Goal: Task Accomplishment & Management: Use online tool/utility

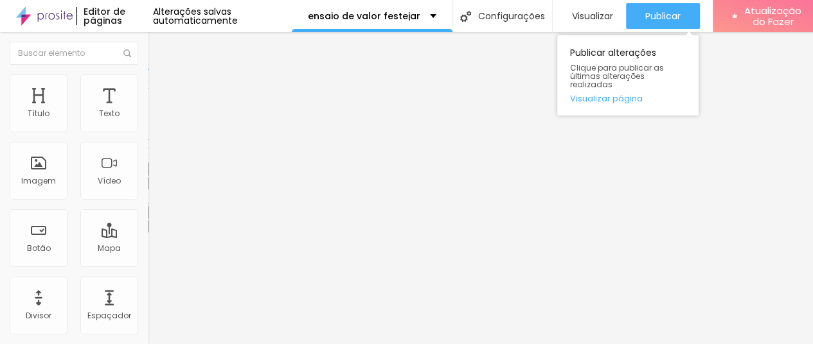
scroll to position [10, 0]
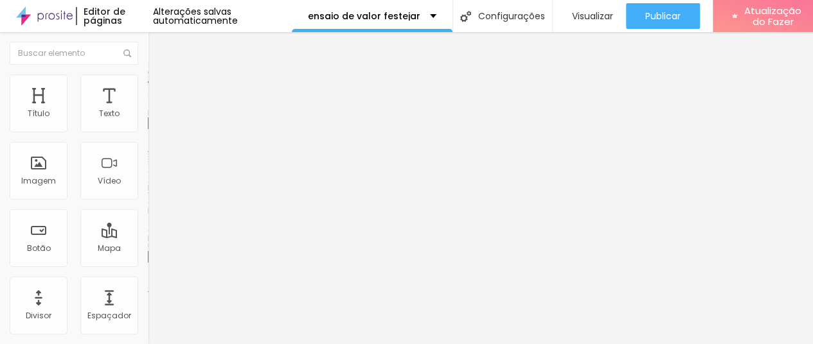
click at [156, 111] on font "Trocar imagem" at bounding box center [187, 105] width 62 height 11
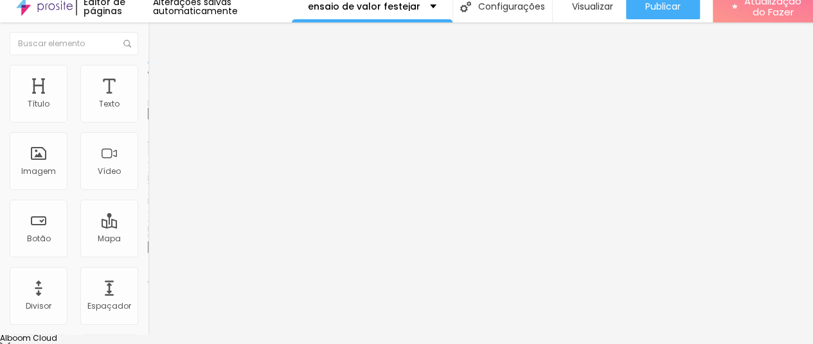
scroll to position [0, 0]
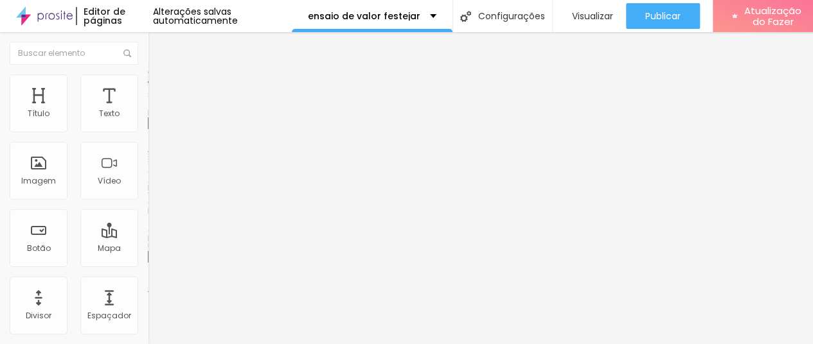
click at [148, 201] on font "1:1 Quadrado" at bounding box center [173, 195] width 51 height 11
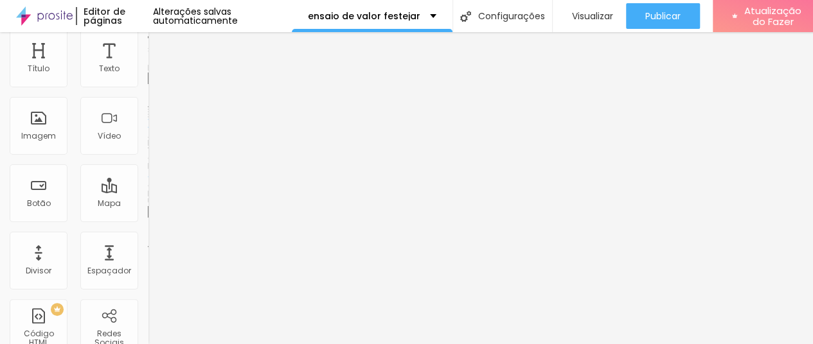
scroll to position [64, 0]
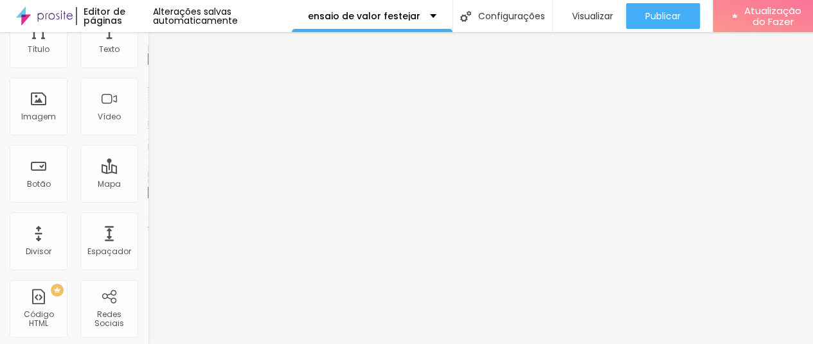
click at [148, 172] on font "Original" at bounding box center [163, 166] width 31 height 11
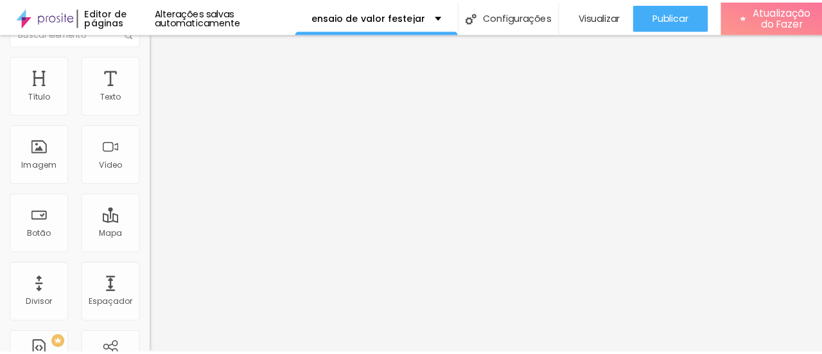
scroll to position [0, 0]
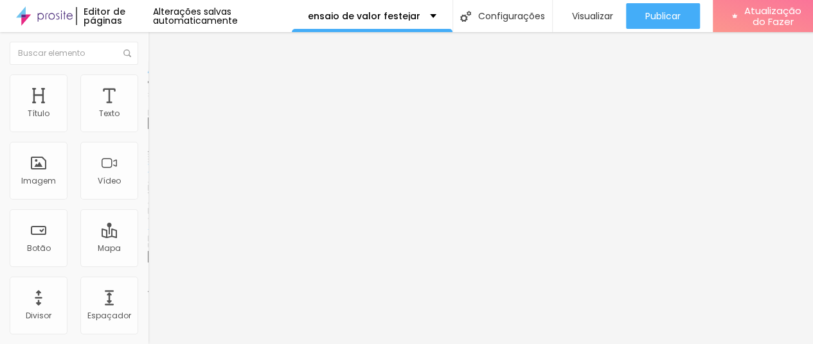
click at [148, 82] on img at bounding box center [154, 81] width 12 height 12
click at [148, 294] on input "0" at bounding box center [175, 300] width 55 height 13
type input "3"
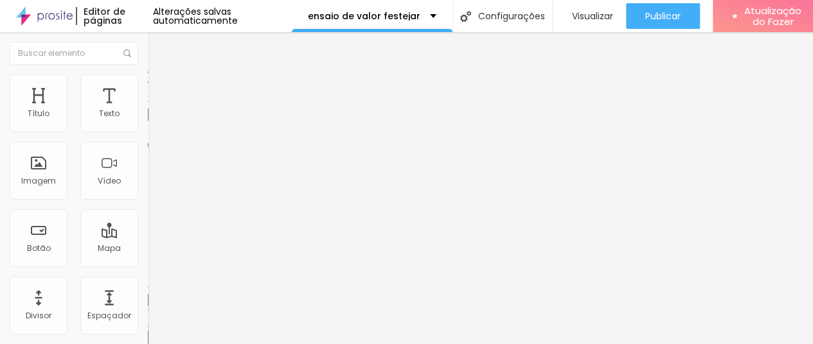
type input "3"
type input "30"
click at [156, 111] on font "Trocar imagem" at bounding box center [187, 105] width 62 height 11
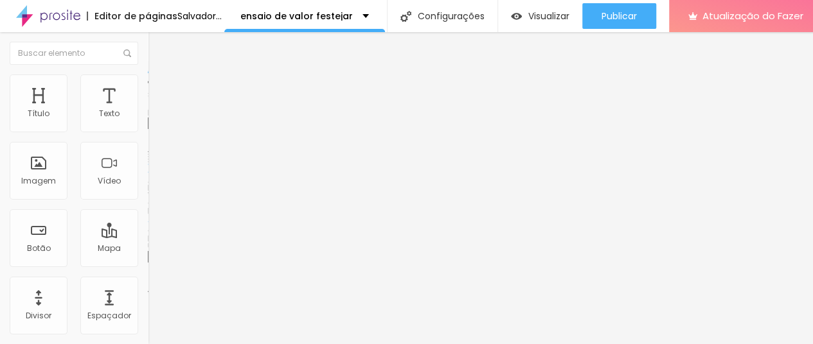
click at [148, 201] on font "1:1 Quadrado" at bounding box center [173, 195] width 51 height 11
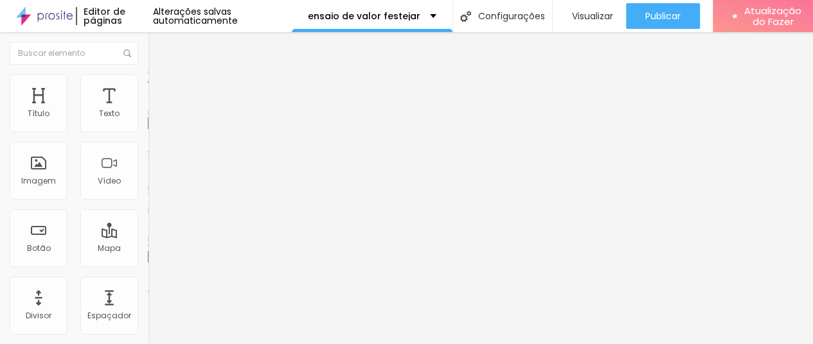
scroll to position [64, 0]
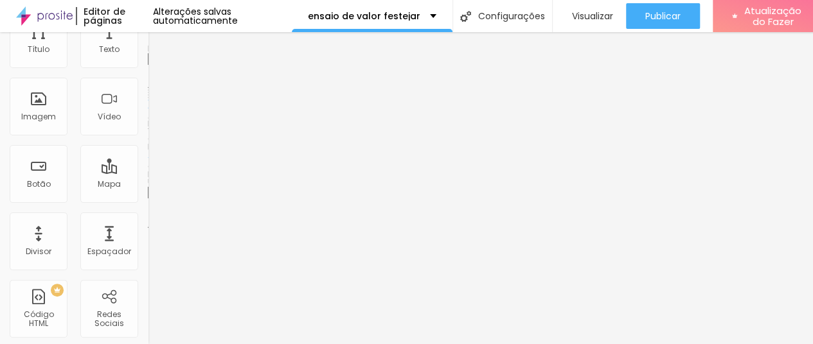
click at [148, 172] on span "Original" at bounding box center [163, 166] width 31 height 11
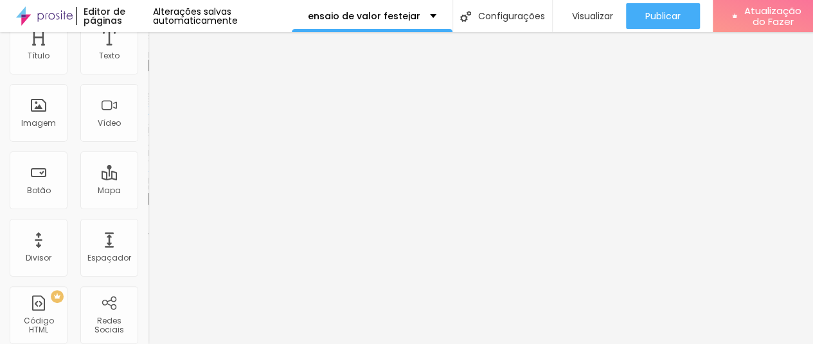
scroll to position [0, 0]
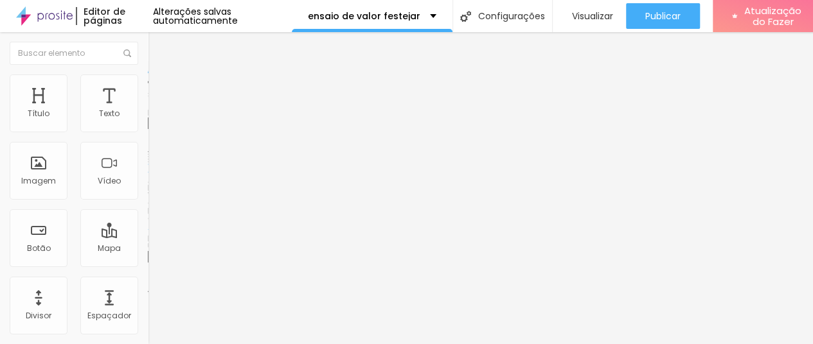
click at [148, 79] on img at bounding box center [154, 81] width 12 height 12
click at [148, 294] on input "0" at bounding box center [175, 300] width 55 height 13
type input "3"
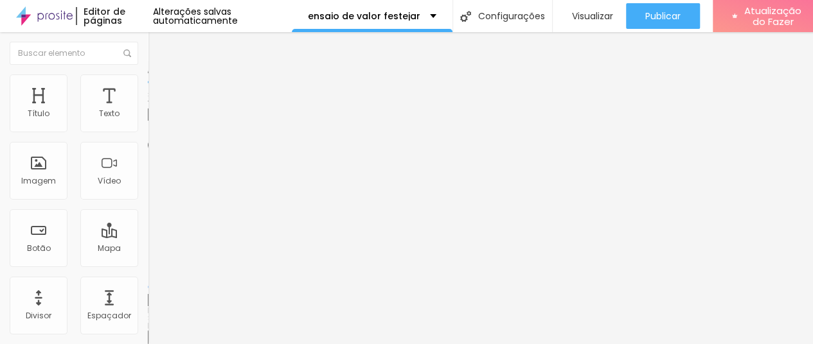
type input "3"
type input "30"
click at [148, 86] on li "Estilo" at bounding box center [222, 81] width 148 height 13
click at [148, 294] on input "0" at bounding box center [175, 300] width 55 height 13
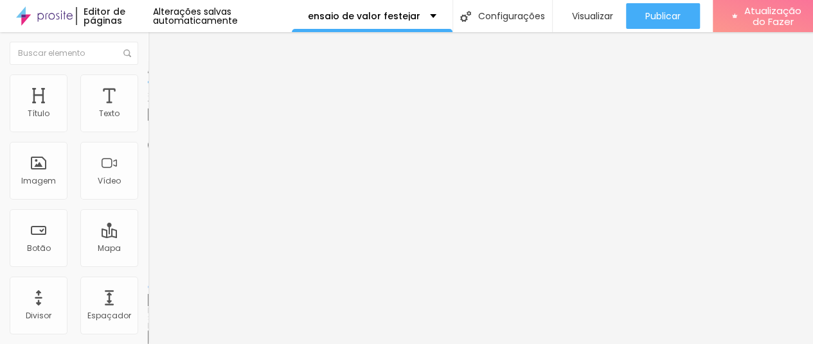
click at [148, 294] on input "0" at bounding box center [175, 300] width 55 height 13
type input "3"
type input "30"
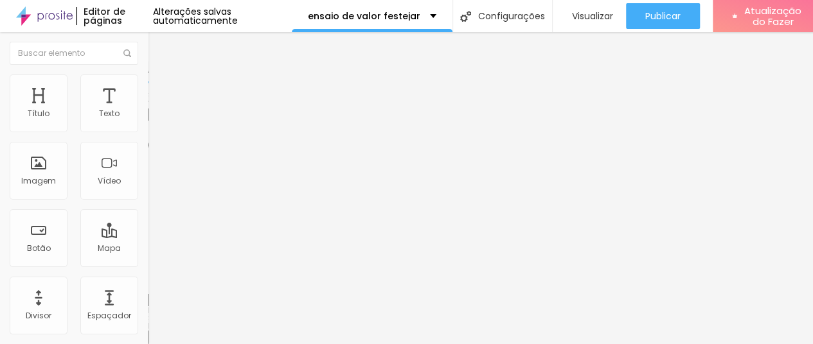
click at [148, 73] on img at bounding box center [154, 68] width 12 height 12
click at [148, 201] on font "1:1 Quadrado" at bounding box center [173, 195] width 51 height 11
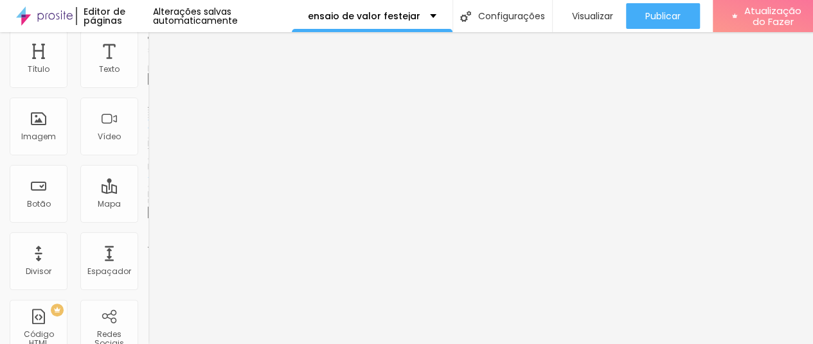
scroll to position [64, 0]
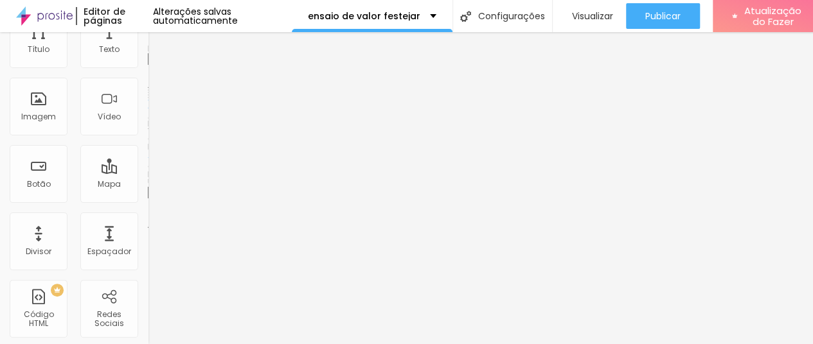
click at [148, 172] on span "Original" at bounding box center [163, 166] width 31 height 11
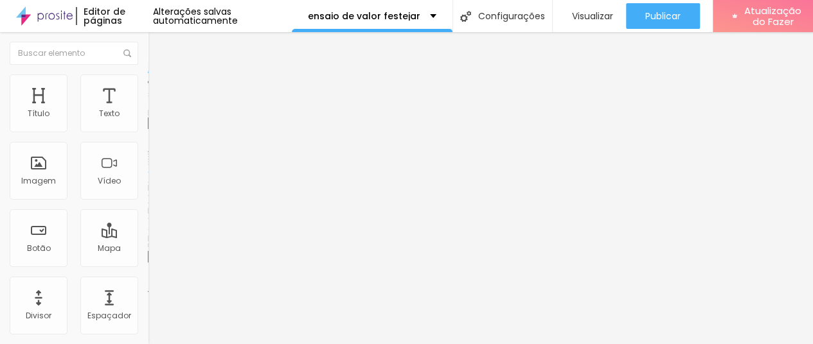
click at [148, 87] on img at bounding box center [154, 93] width 12 height 12
click at [159, 88] on font "Estilo" at bounding box center [169, 83] width 20 height 11
click at [159, 76] on font "Conteúdo" at bounding box center [179, 70] width 40 height 11
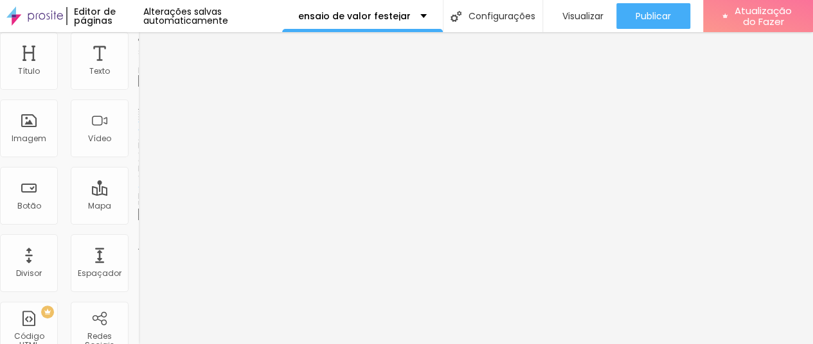
scroll to position [0, 12]
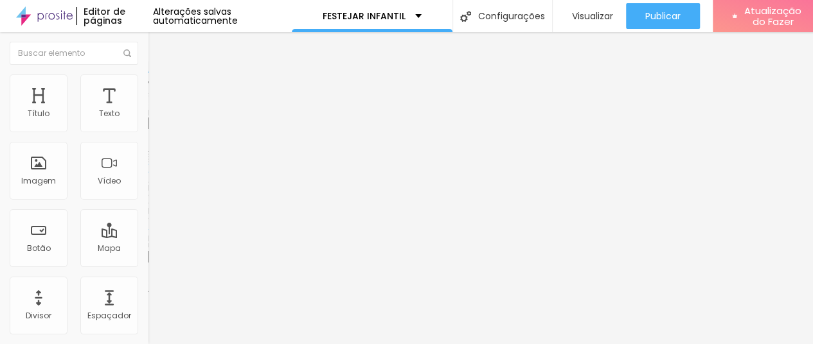
click at [156, 111] on font "Trocar imagem" at bounding box center [187, 105] width 62 height 11
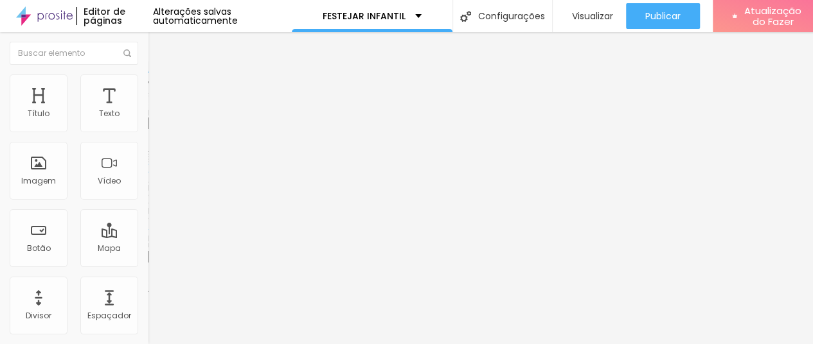
click at [156, 111] on font "Trocar imagem" at bounding box center [187, 105] width 62 height 11
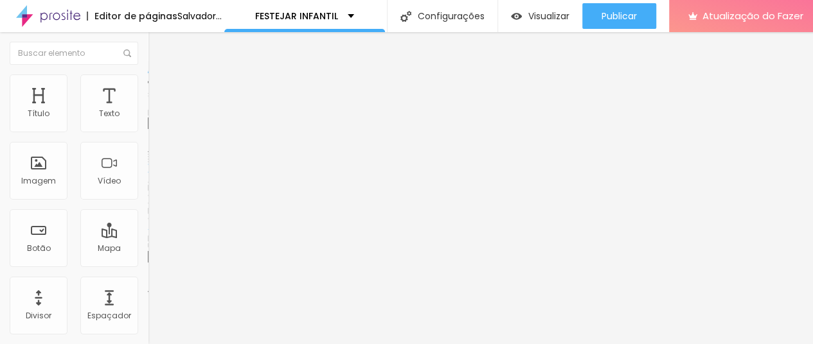
click at [156, 111] on font "Trocar imagem" at bounding box center [187, 105] width 62 height 11
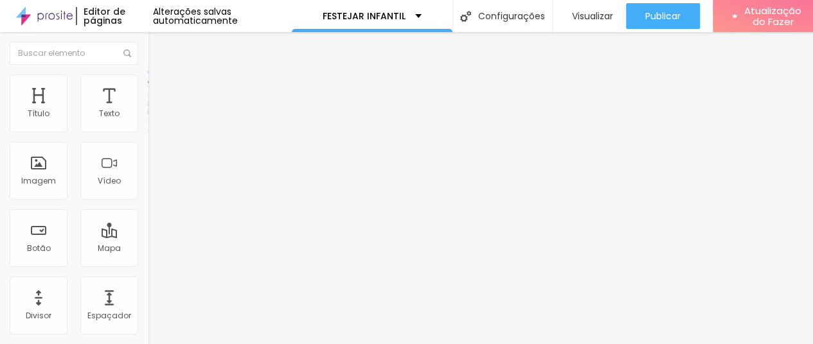
click at [148, 84] on li "Estilo" at bounding box center [222, 81] width 148 height 13
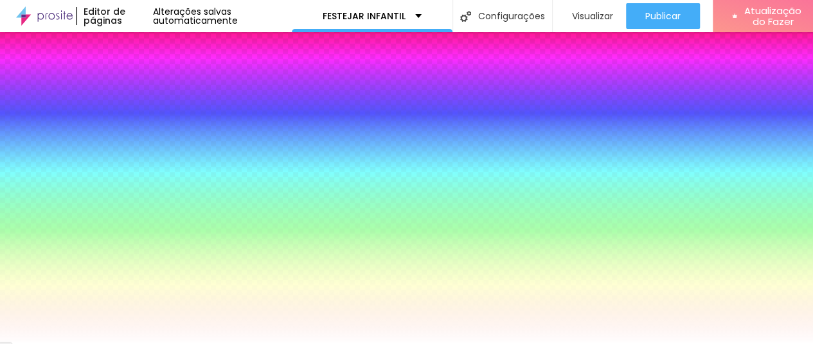
click at [156, 118] on font "Trocar imagem" at bounding box center [187, 112] width 62 height 11
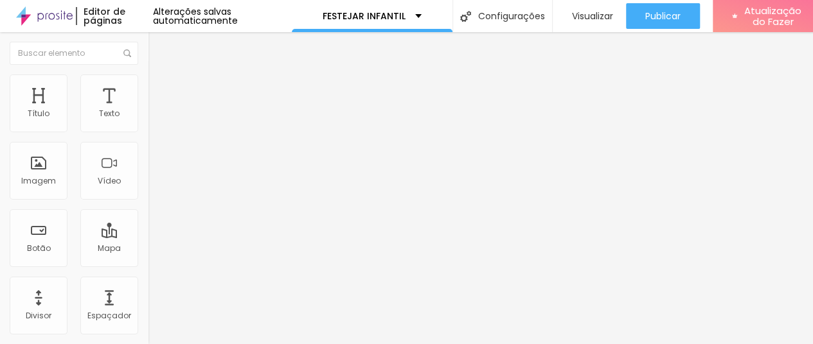
scroll to position [10, 0]
click at [156, 111] on font "Trocar imagem" at bounding box center [187, 105] width 62 height 11
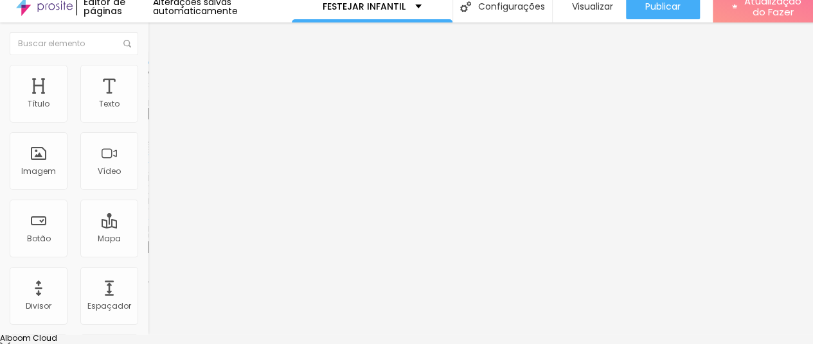
scroll to position [0, 0]
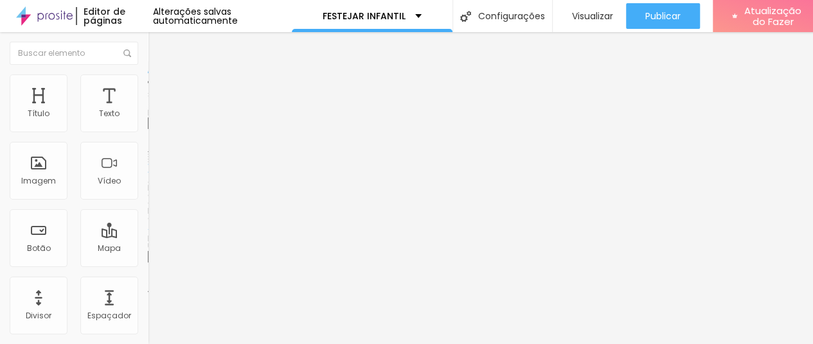
click at [156, 111] on font "Trocar imagem" at bounding box center [187, 105] width 62 height 11
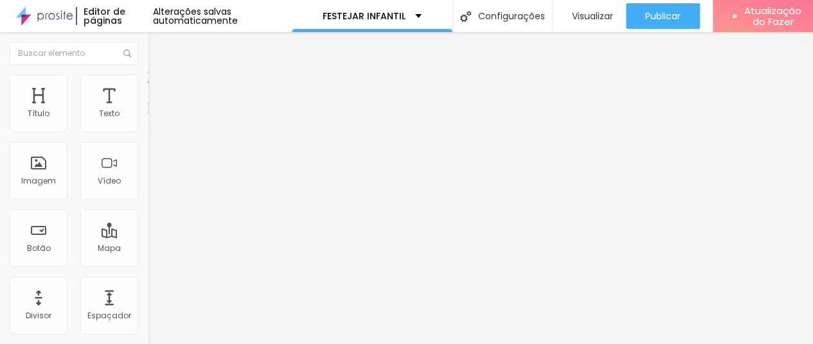
click at [159, 89] on font "Estilo" at bounding box center [169, 83] width 20 height 11
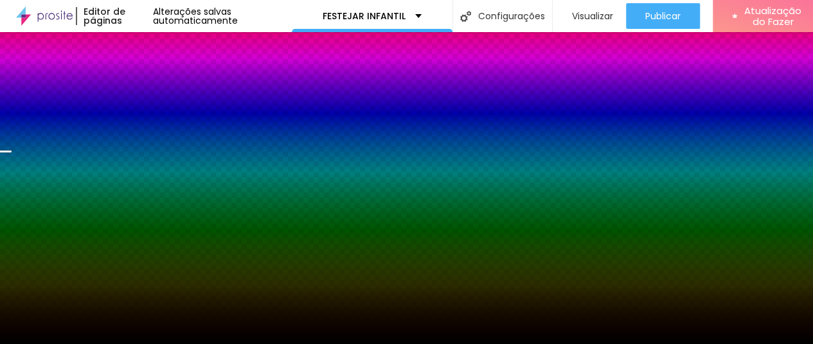
click at [156, 118] on font "Trocar imagem" at bounding box center [187, 112] width 62 height 11
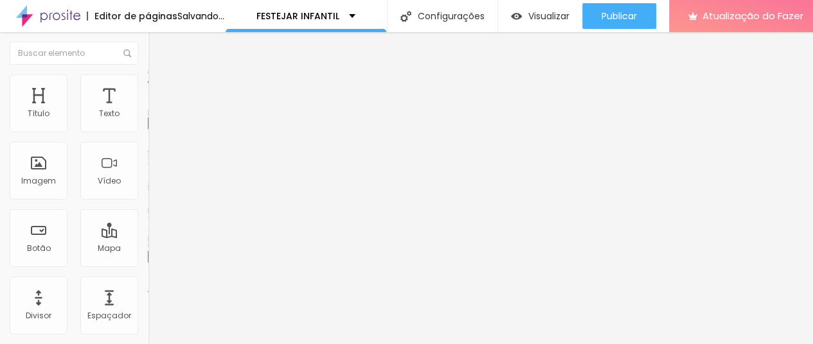
click at [156, 111] on font "Trocar imagem" at bounding box center [187, 105] width 62 height 11
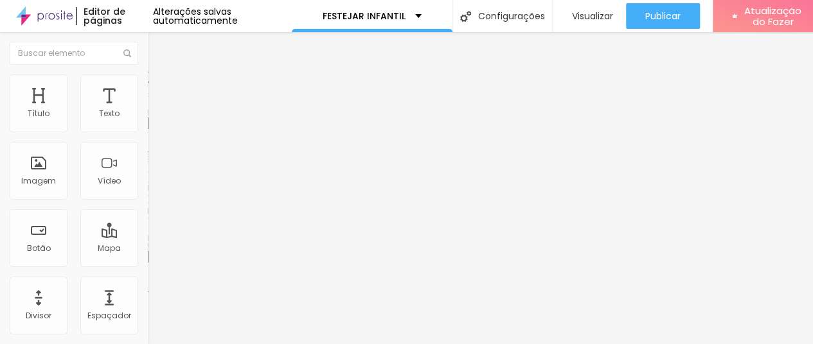
click at [148, 111] on span "Trocar imagem" at bounding box center [183, 105] width 70 height 11
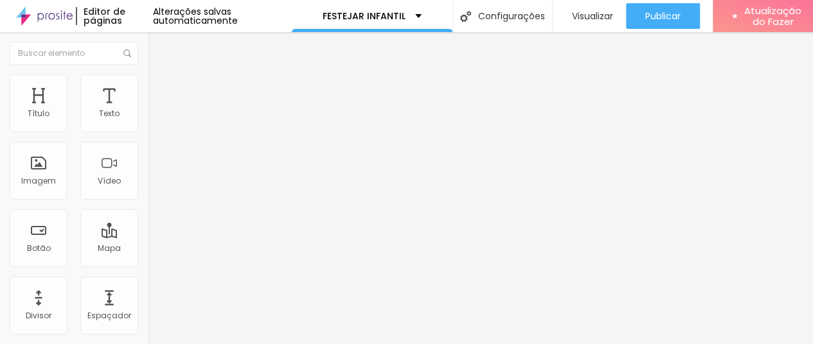
scroll to position [10, 0]
type input "3"
type input "2"
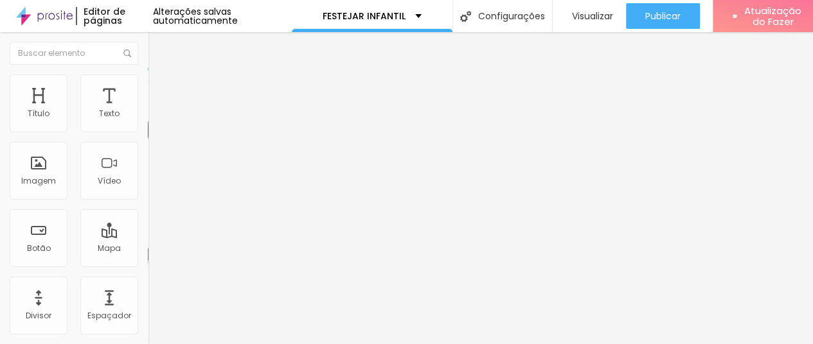
type input "1"
type input "2"
drag, startPoint x: 46, startPoint y: 188, endPoint x: 40, endPoint y: 184, distance: 7.5
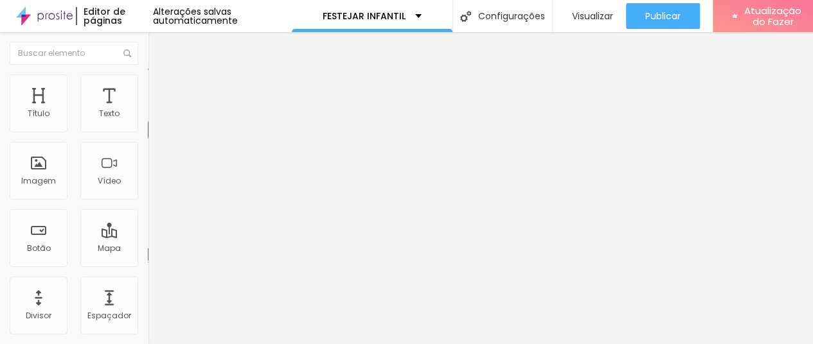
type input "2"
type input "16"
type input "15"
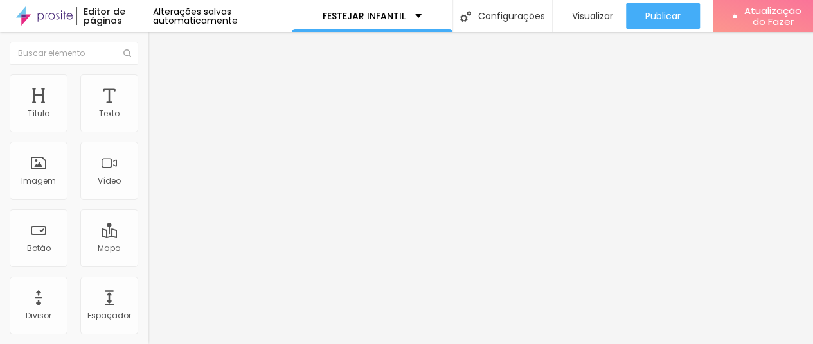
type input "15"
type input "16"
type input "17"
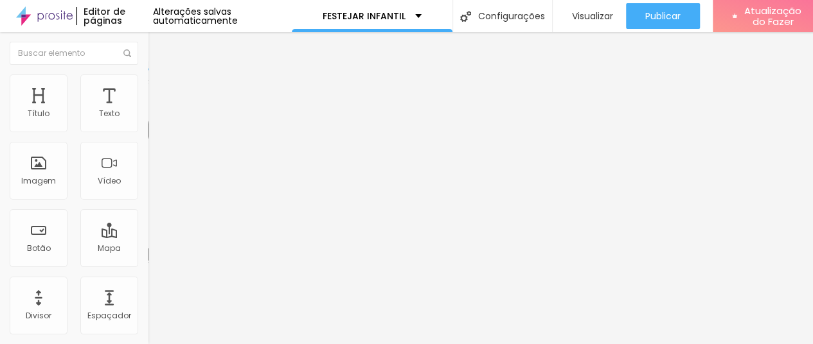
type input "16"
click at [148, 236] on input "range" at bounding box center [189, 241] width 83 height 10
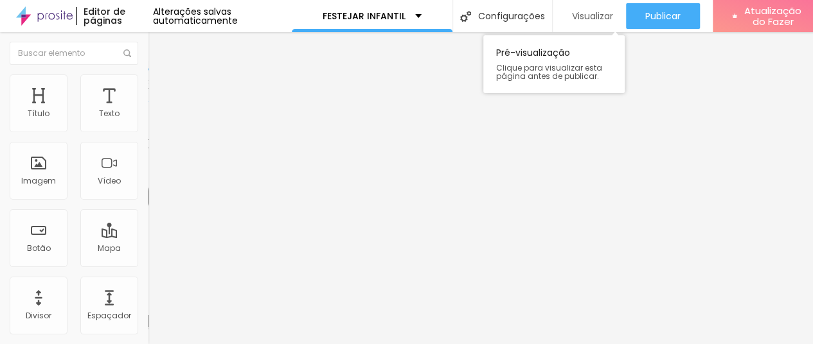
click at [594, 11] on font "Visualizar" at bounding box center [592, 16] width 41 height 13
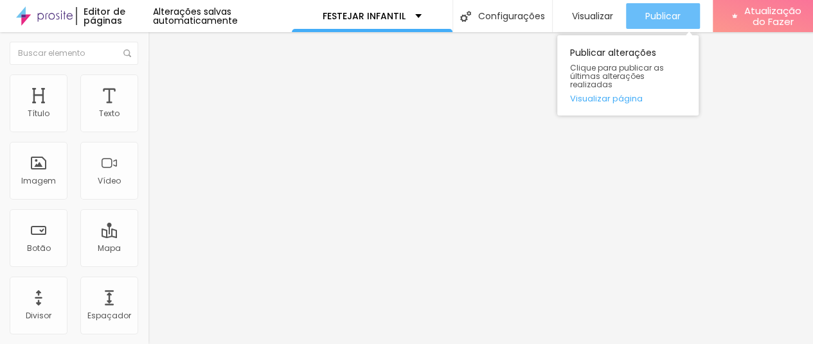
click at [655, 10] on font "Publicar" at bounding box center [662, 16] width 35 height 13
